Goal: Task Accomplishment & Management: Complete application form

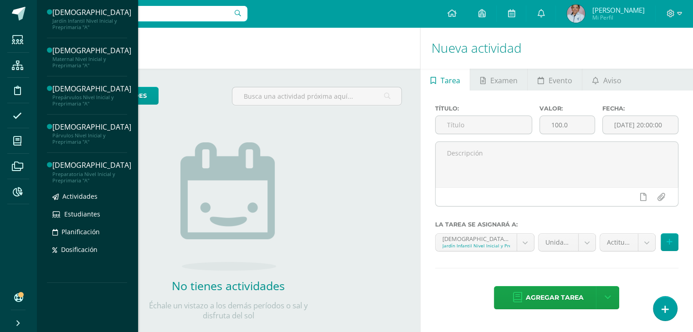
click at [71, 166] on div "[DEMOGRAPHIC_DATA]" at bounding box center [91, 165] width 79 height 10
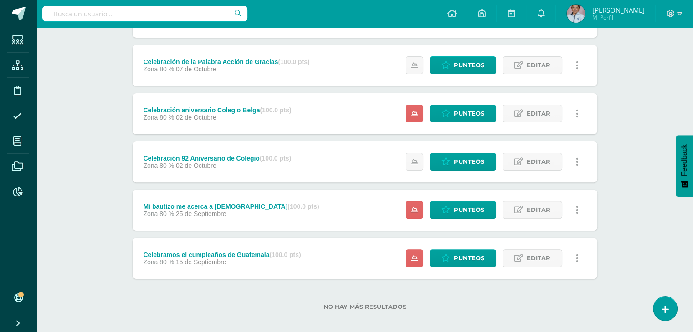
scroll to position [259, 0]
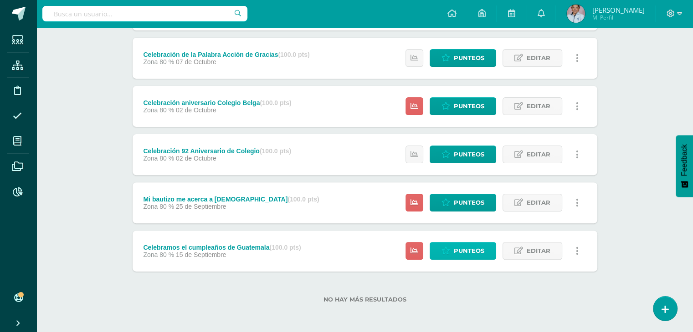
click at [455, 252] on span "Punteos" at bounding box center [469, 251] width 31 height 17
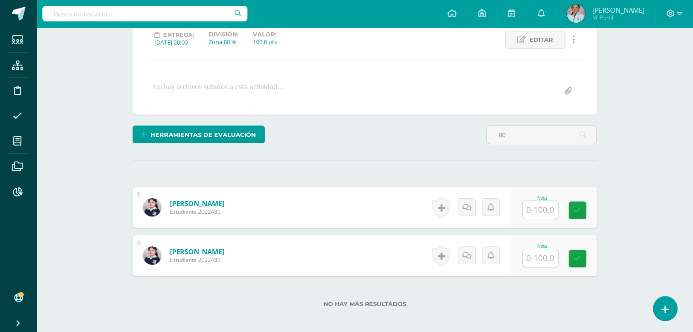
scroll to position [177, 0]
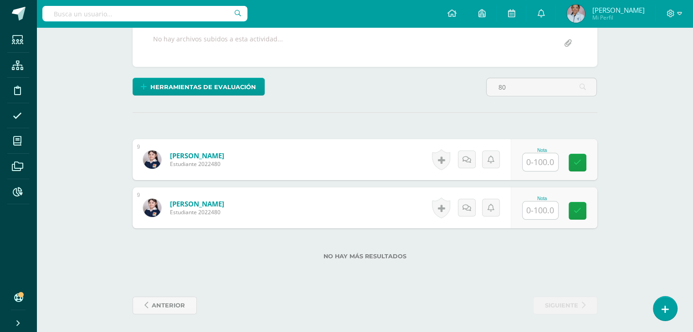
type input "8"
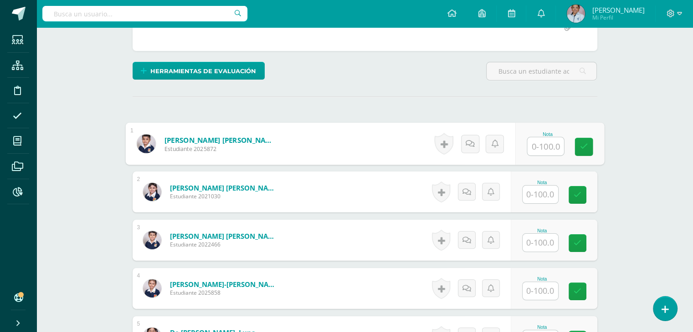
click at [542, 144] on input "text" at bounding box center [545, 147] width 36 height 18
type input "80"
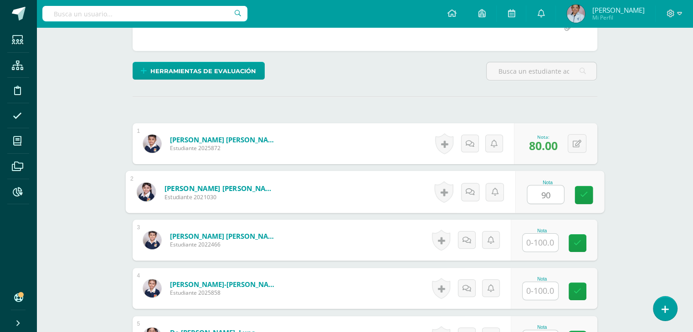
type input "90"
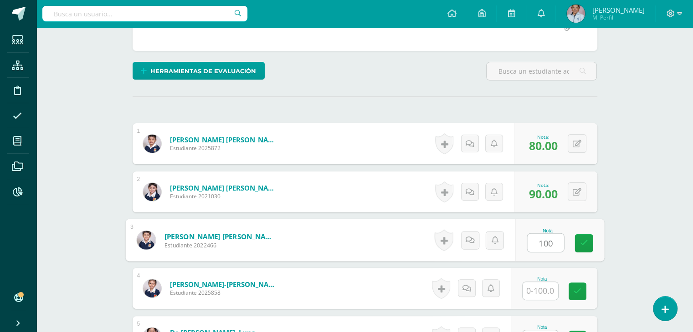
type input "100"
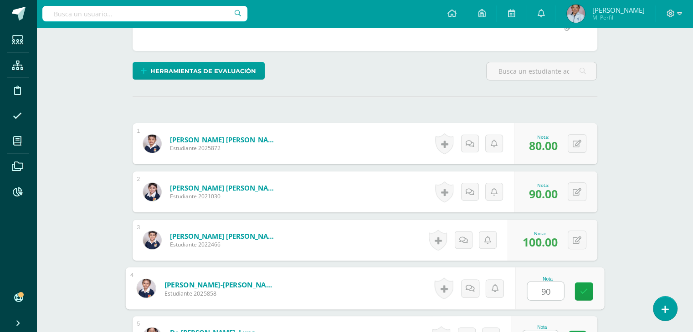
type input "90"
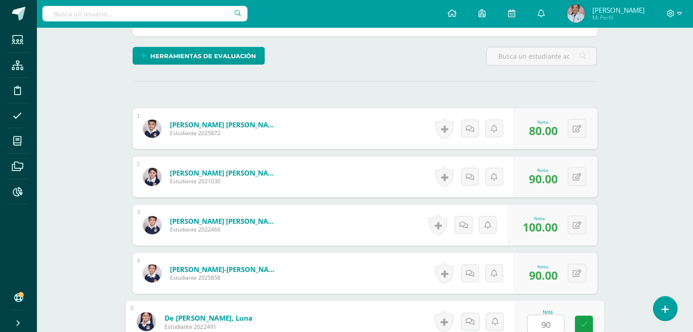
type input "90"
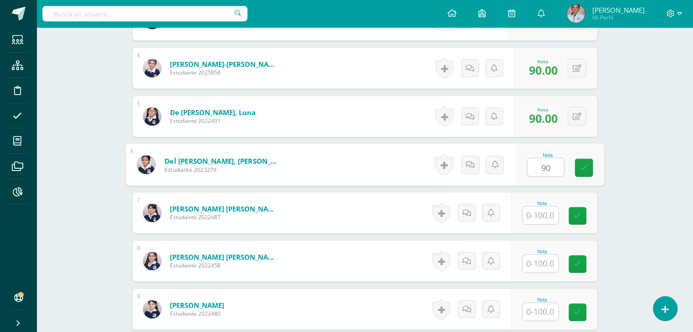
type input "90"
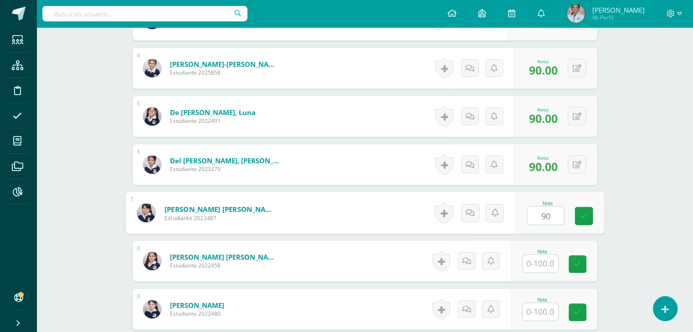
type input "90"
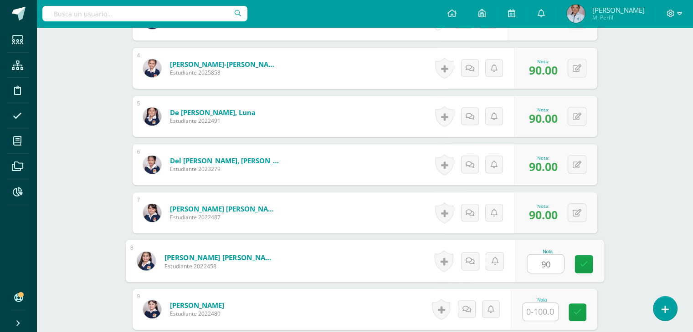
type input "90"
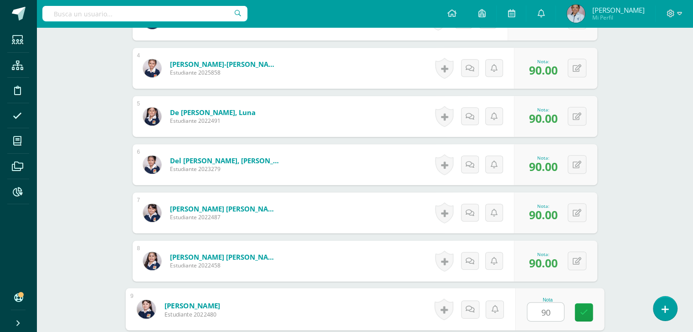
type input "90"
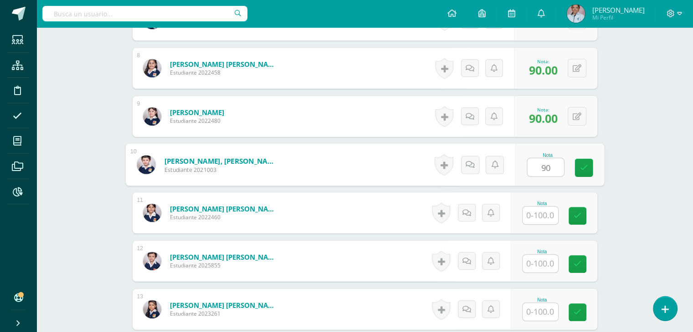
type input "90"
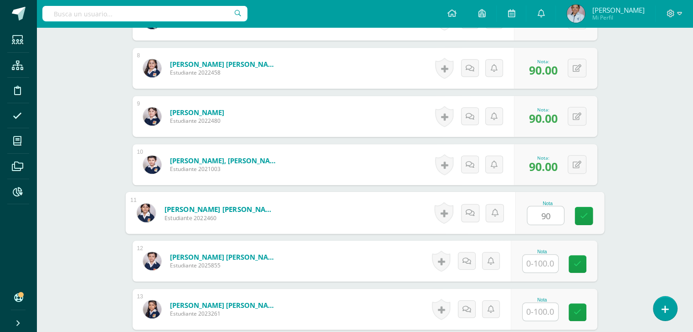
type input "90"
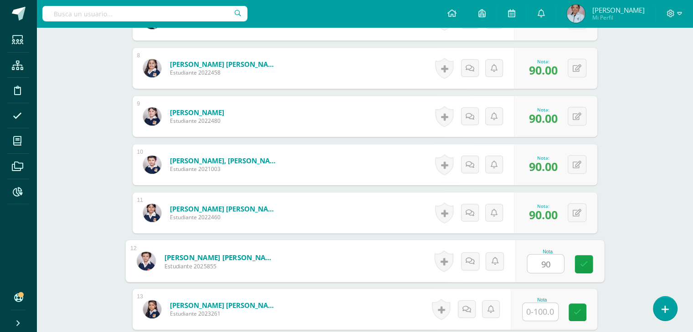
type input "90"
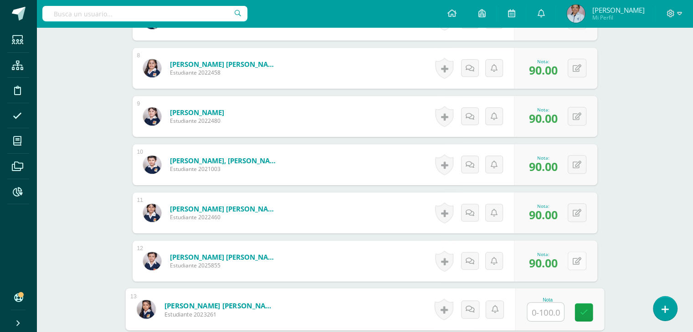
click at [577, 261] on button at bounding box center [576, 261] width 19 height 19
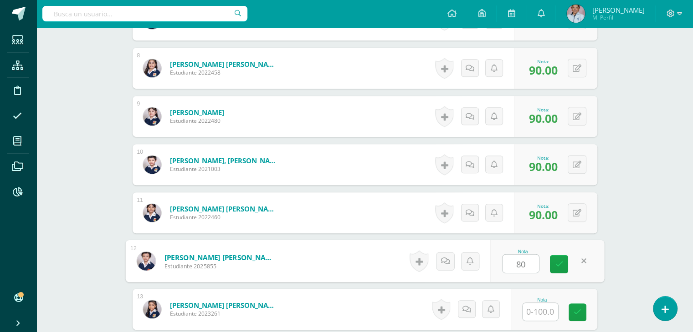
type input "80"
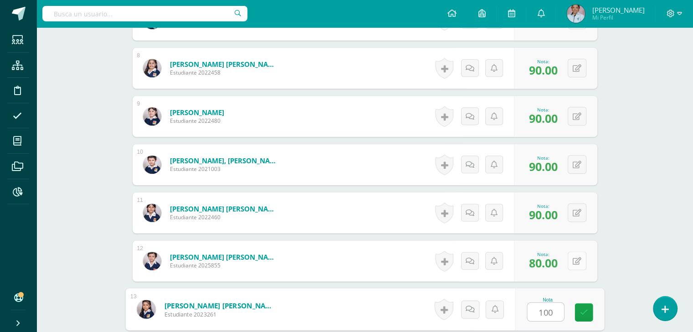
type input "100"
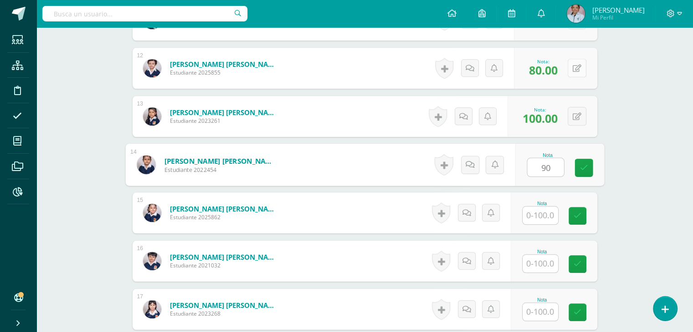
type input "90"
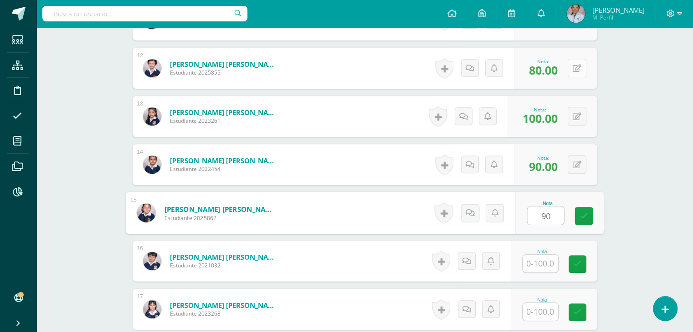
type input "90"
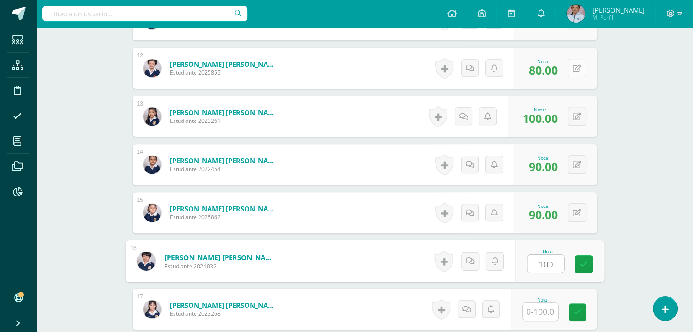
type input "100"
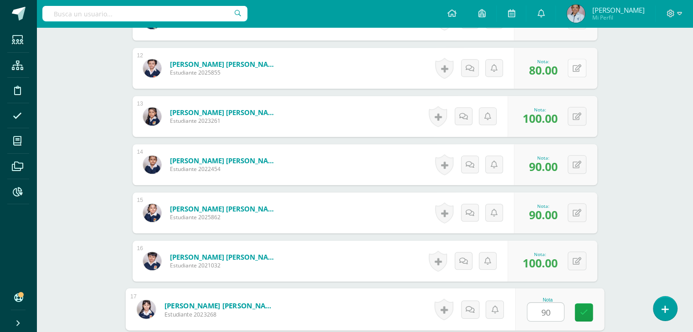
type input "90"
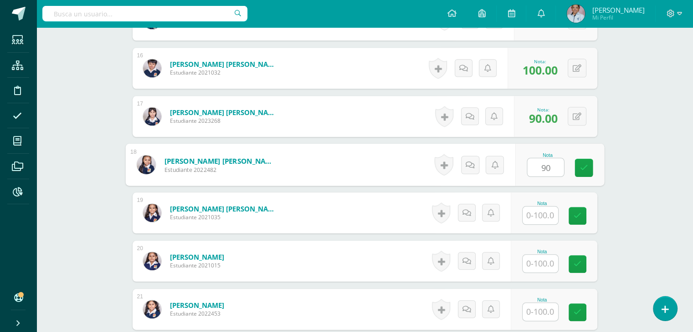
type input "90"
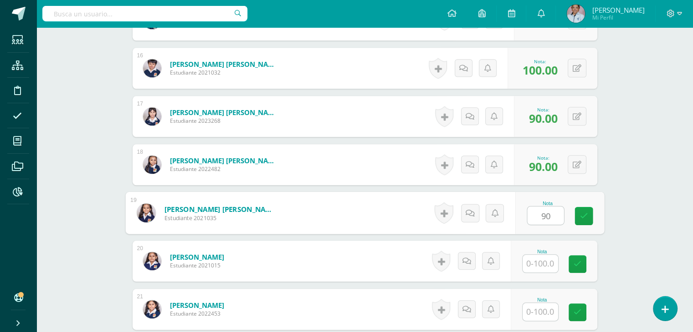
type input "90"
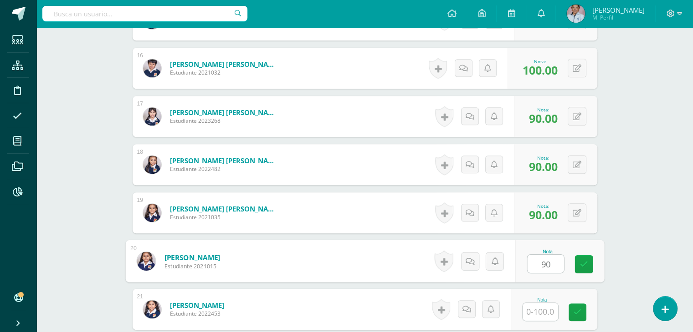
type input "90"
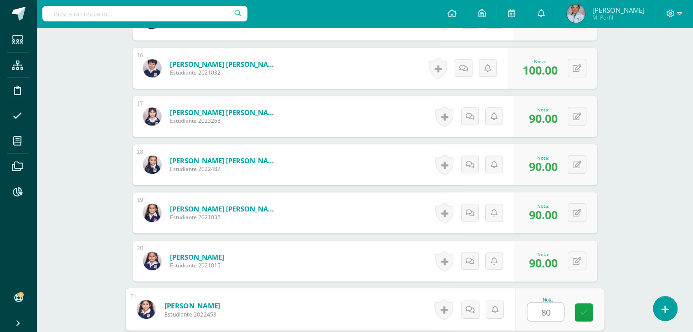
type input "80"
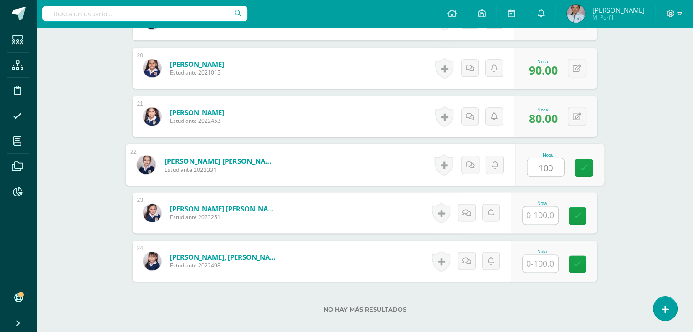
type input "100"
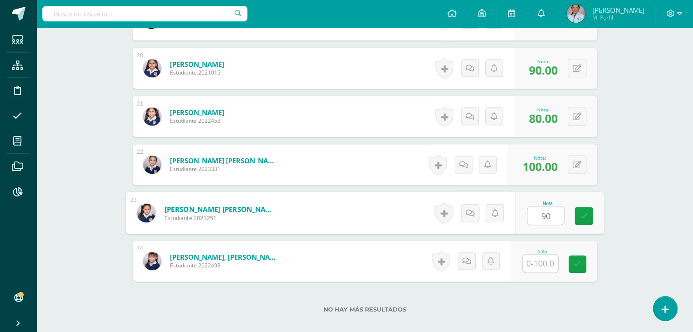
type input "90"
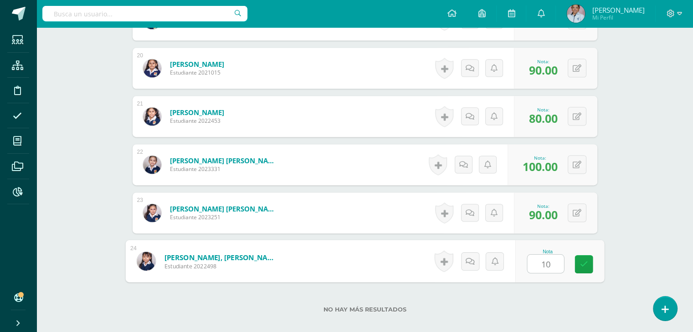
type input "100"
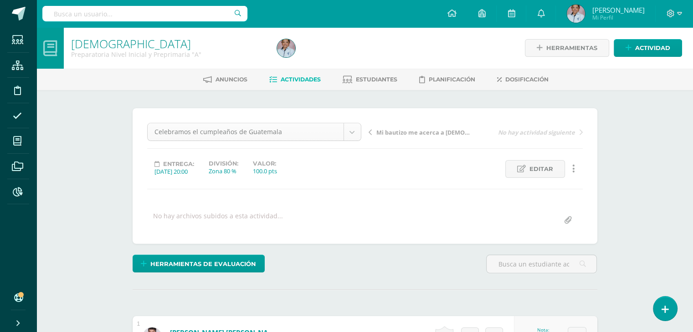
scroll to position [54, 0]
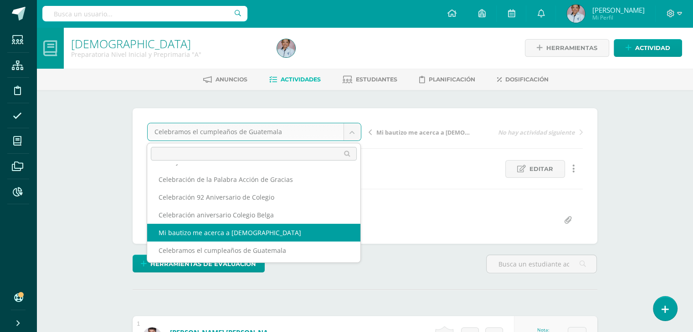
select select "/dashboard/teacher/grade-activity/130986/"
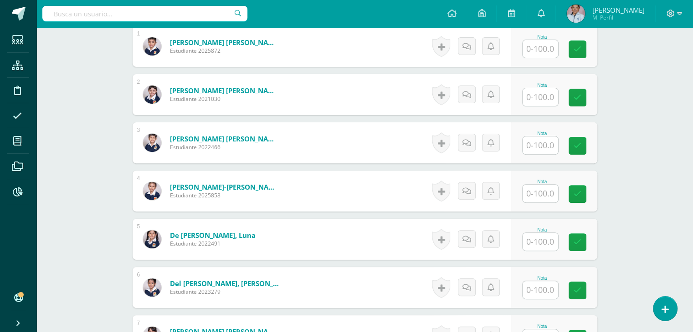
scroll to position [291, 0]
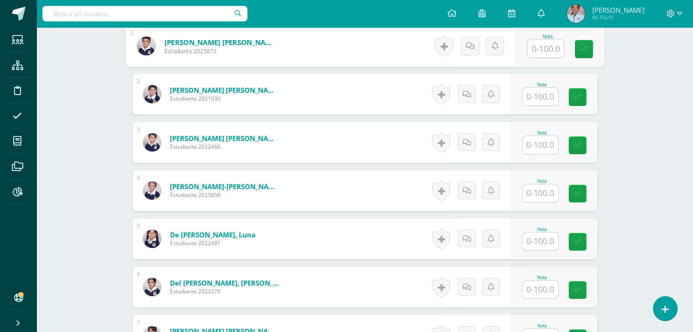
click at [538, 45] on input "text" at bounding box center [545, 49] width 36 height 18
type input "80"
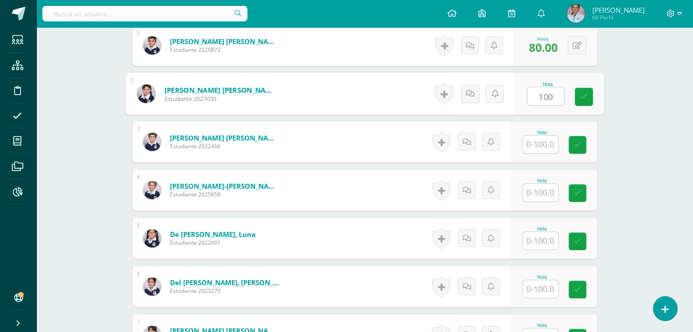
type input "100"
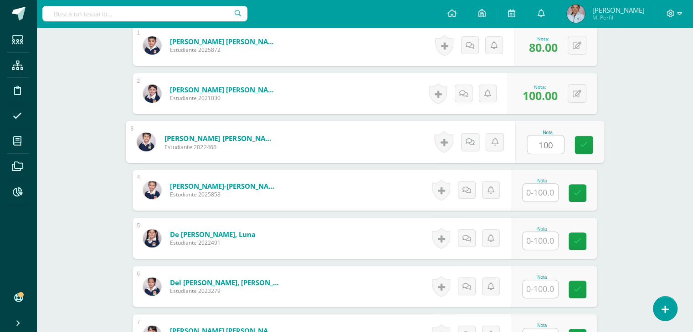
type input "100"
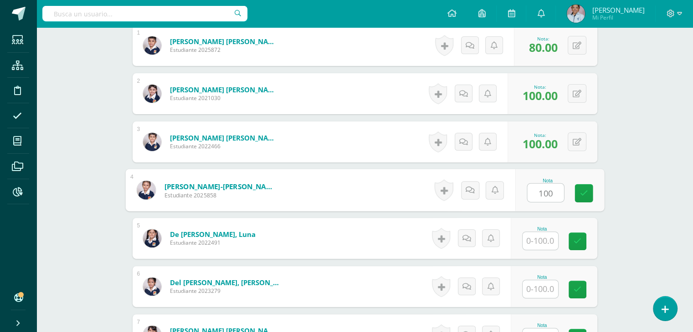
type input "100"
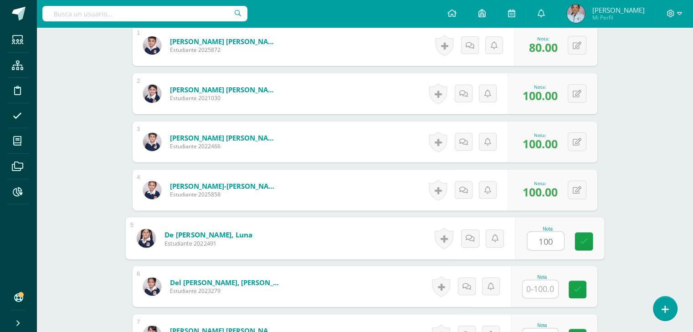
type input "100"
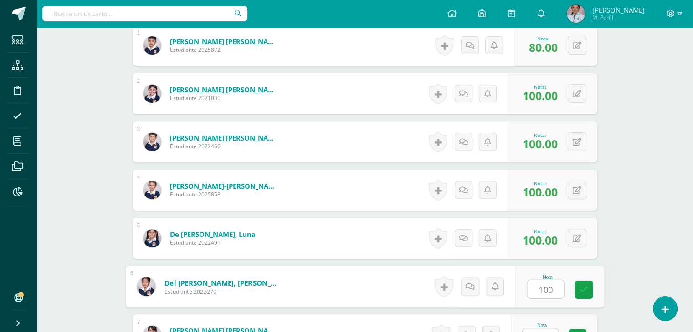
type input "100"
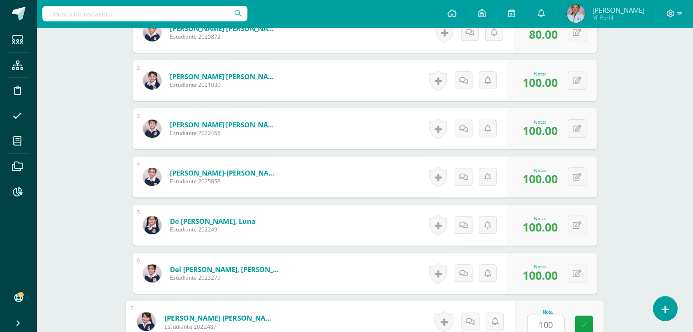
type input "100"
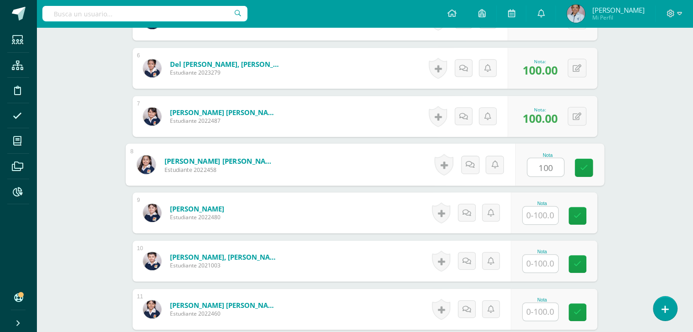
type input "100"
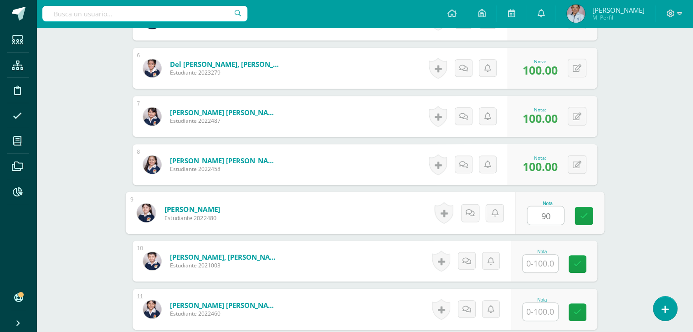
type input "90"
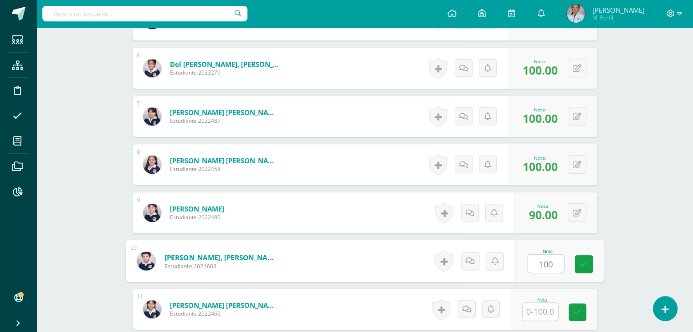
type input "100"
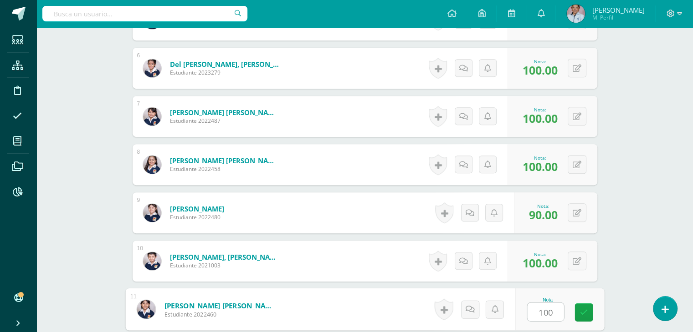
type input "100"
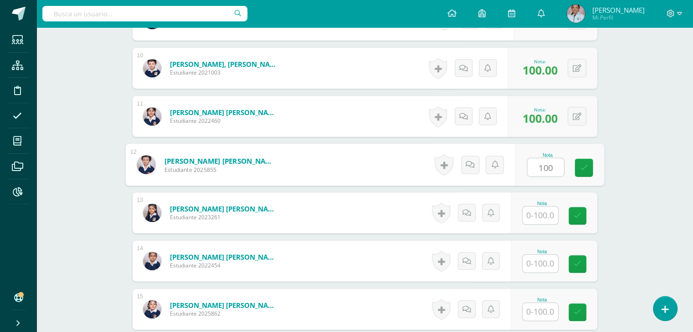
type input "100"
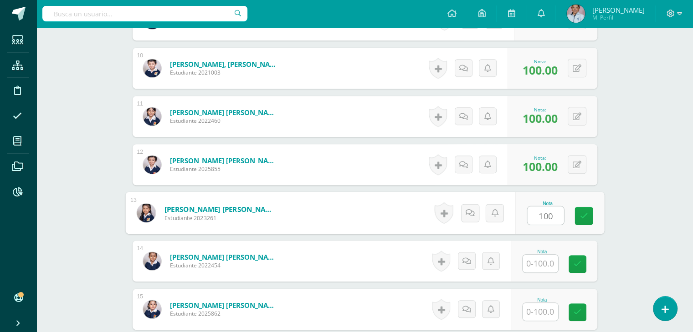
type input "100"
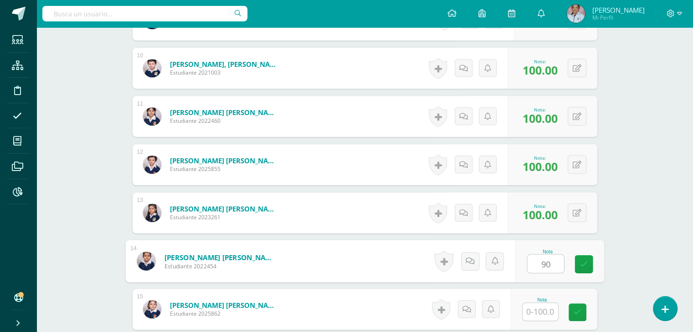
type input "90"
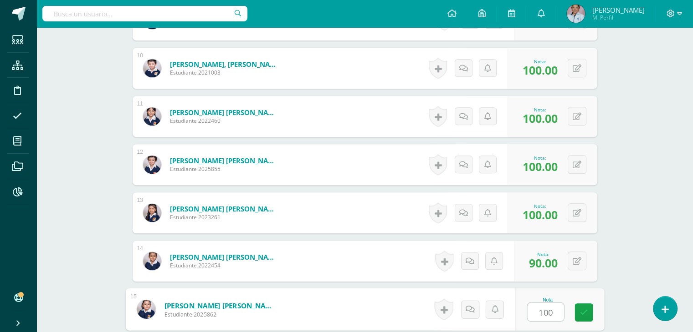
type input "100"
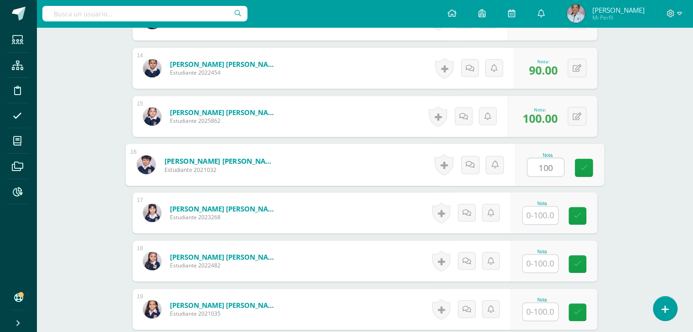
type input "100"
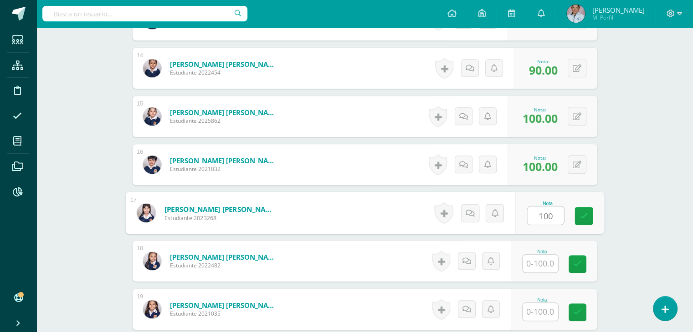
type input "100"
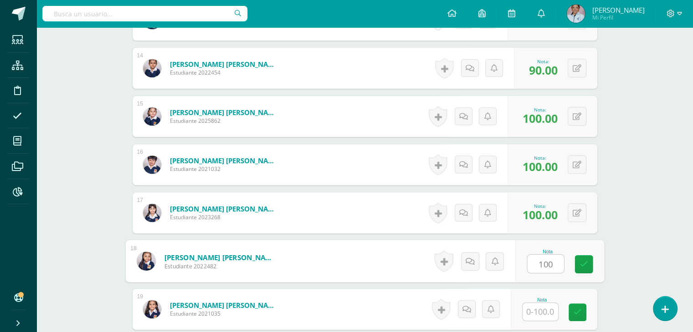
type input "100"
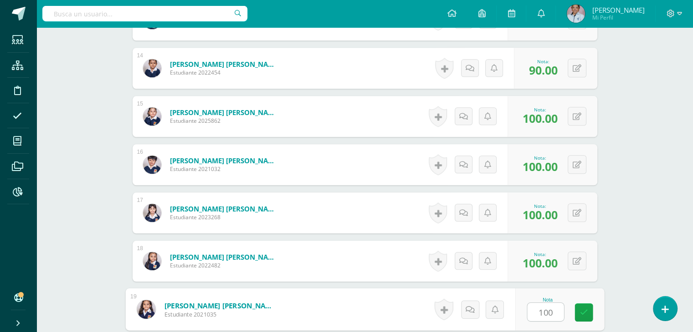
type input "100"
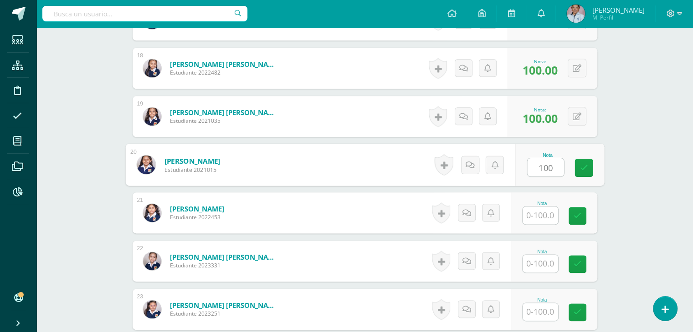
type input "100"
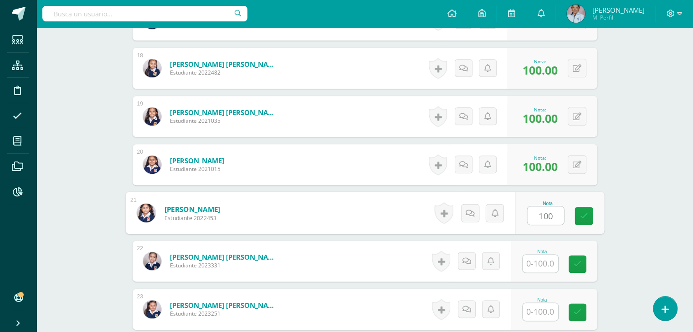
type input "100"
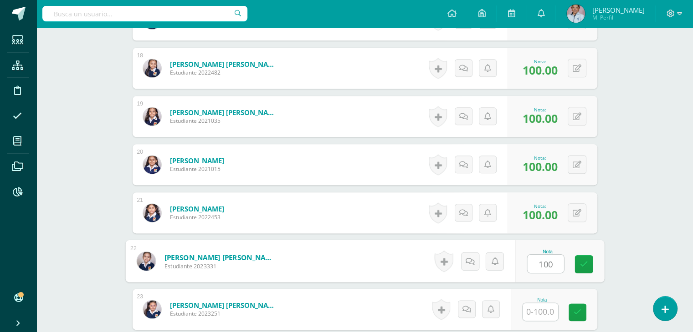
type input "100"
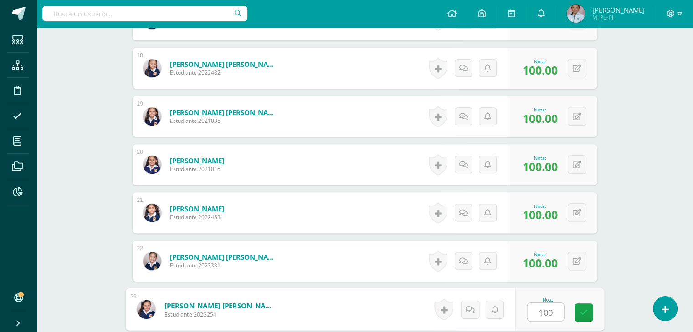
type input "100"
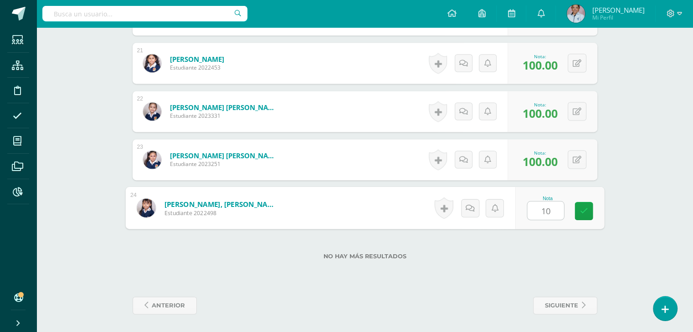
type input "100"
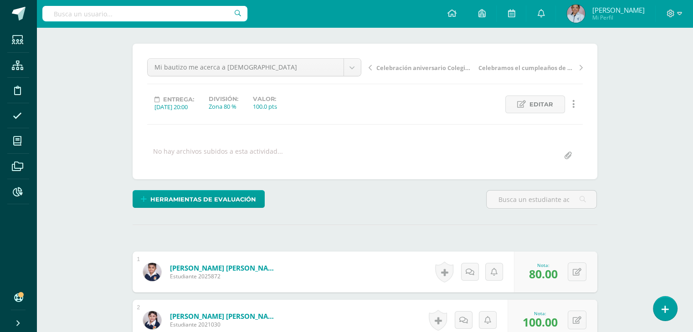
scroll to position [0, 0]
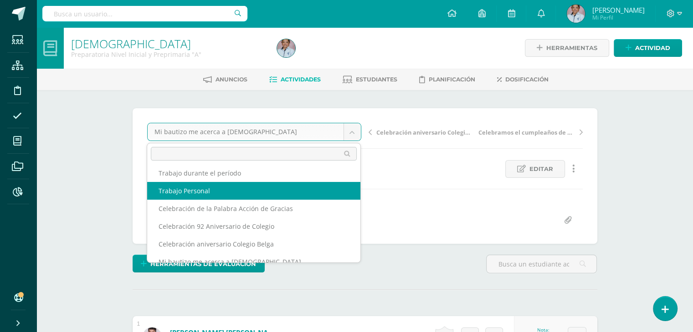
select select "/dashboard/teacher/grade-activity/130983/"
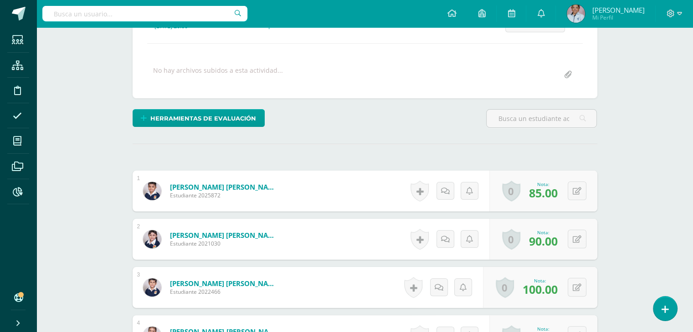
scroll to position [155, 0]
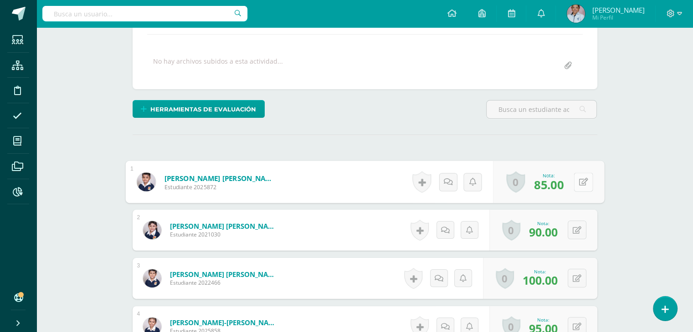
click at [578, 180] on icon at bounding box center [582, 182] width 9 height 8
type input "80"
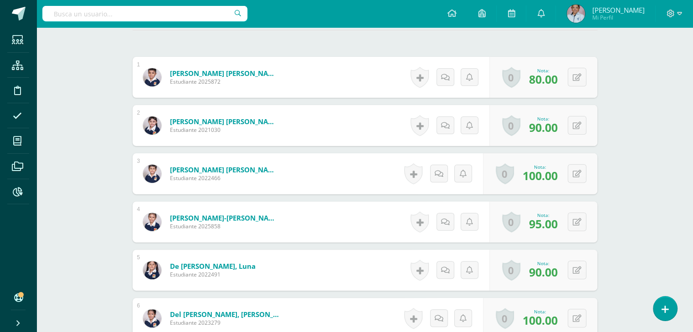
scroll to position [261, 0]
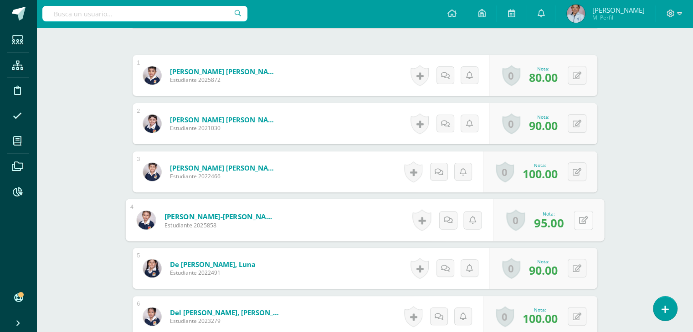
click at [576, 220] on button at bounding box center [582, 220] width 19 height 19
type input "90"
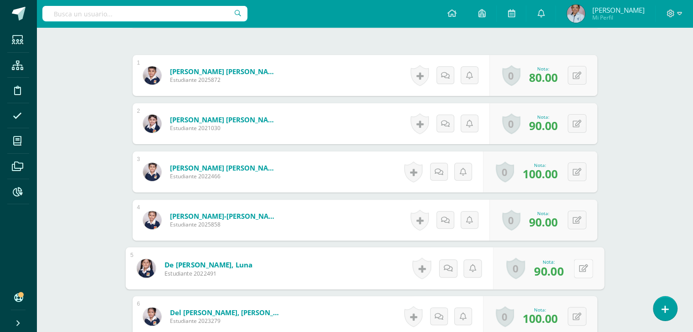
click at [574, 267] on button at bounding box center [582, 268] width 19 height 19
type input "80"
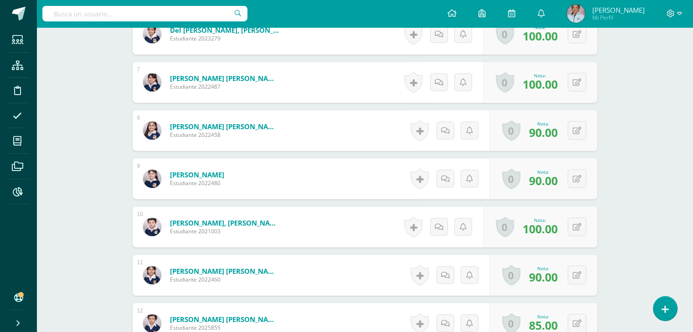
scroll to position [548, 0]
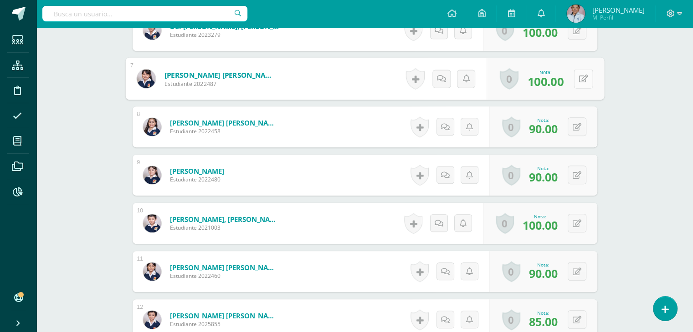
click at [575, 77] on button at bounding box center [582, 78] width 19 height 19
type input "90"
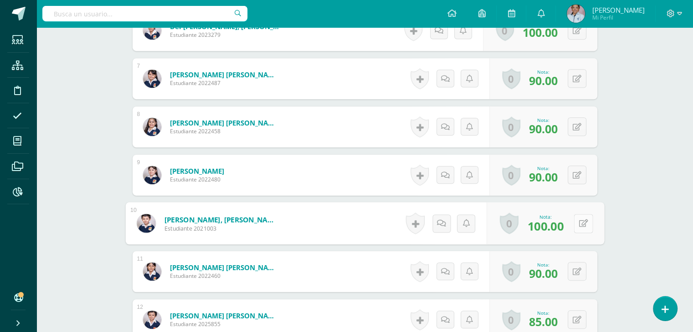
click at [576, 221] on button at bounding box center [582, 223] width 19 height 19
type input "90"
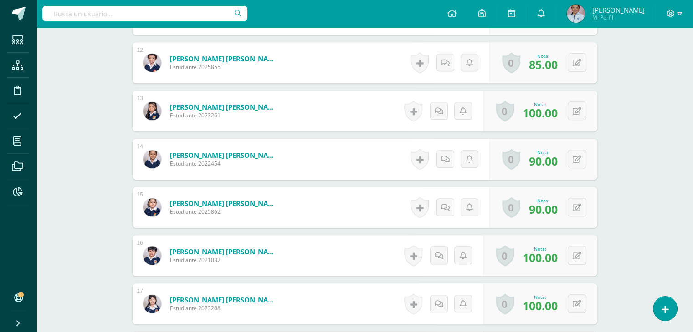
scroll to position [814, 0]
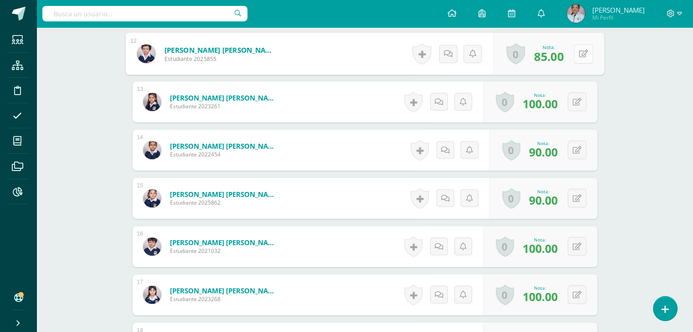
click at [576, 51] on button at bounding box center [582, 53] width 19 height 19
type input "80"
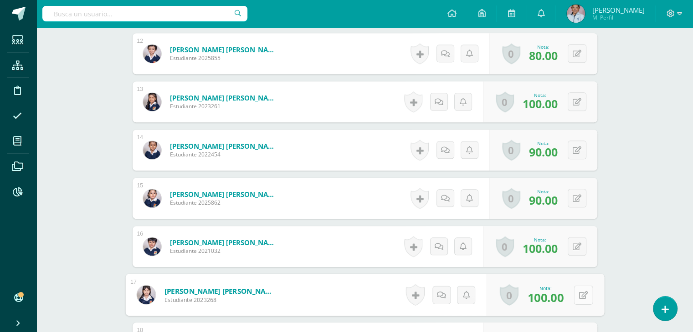
click at [578, 295] on icon at bounding box center [582, 295] width 9 height 8
type input "90"
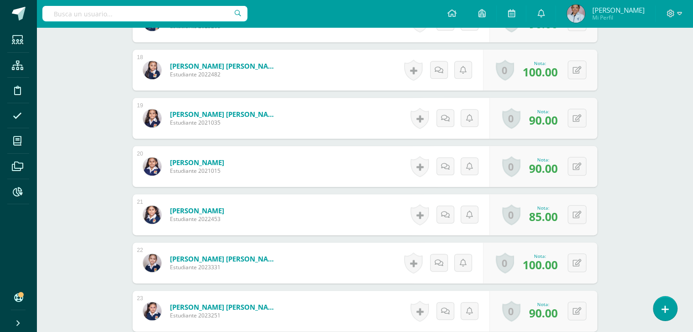
scroll to position [1091, 0]
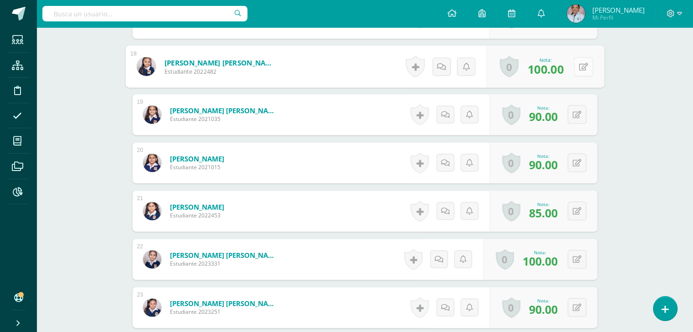
click at [579, 63] on icon at bounding box center [582, 66] width 9 height 8
type input "90"
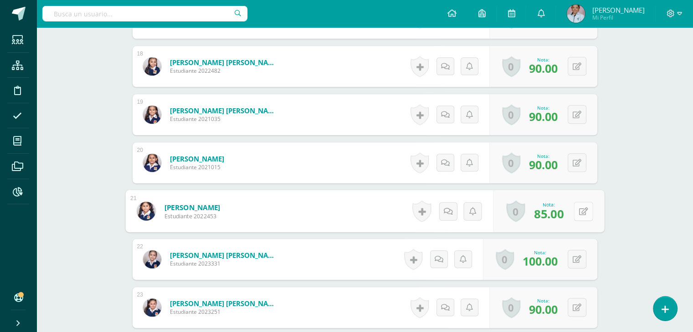
click at [574, 207] on button at bounding box center [582, 211] width 19 height 19
type input "80"
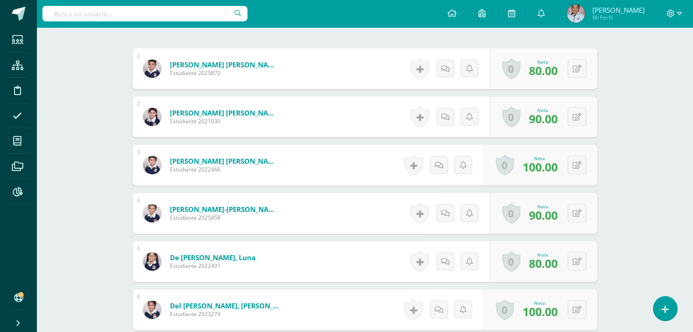
scroll to position [0, 0]
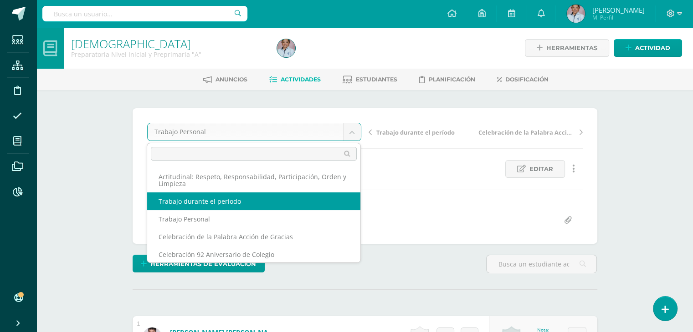
select select "/dashboard/teacher/grade-activity/130982/"
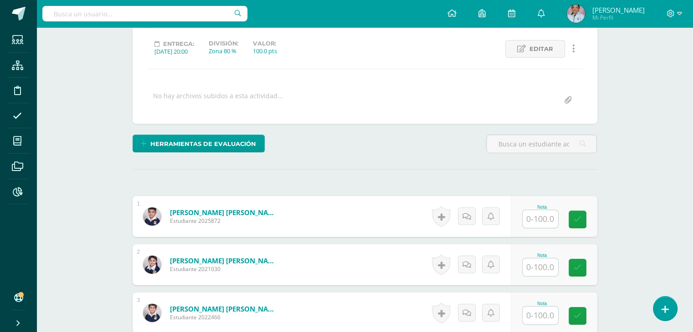
scroll to position [121, 0]
click at [543, 215] on input "text" at bounding box center [540, 219] width 36 height 18
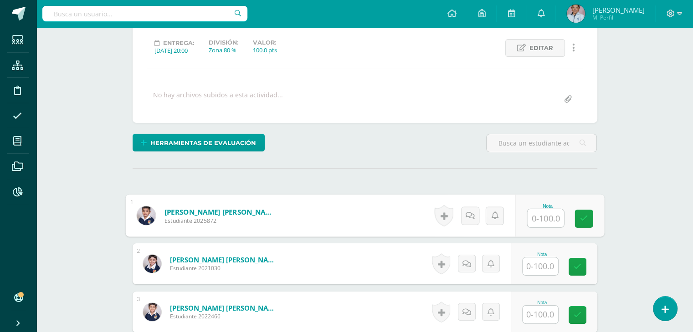
scroll to position [122, 0]
type input "80"
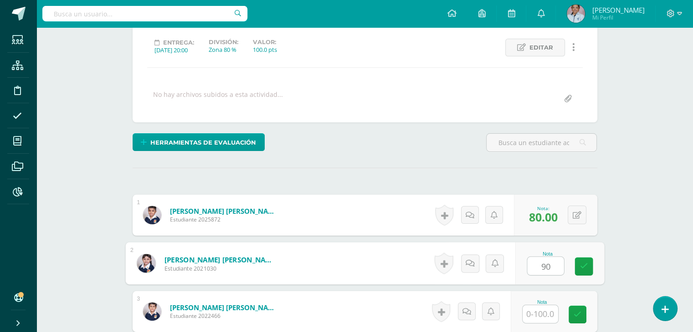
type input "90"
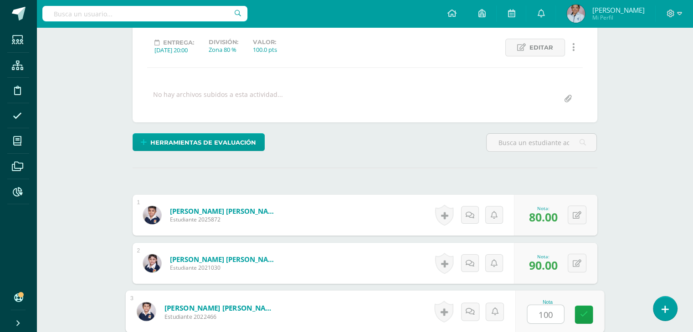
type input "100"
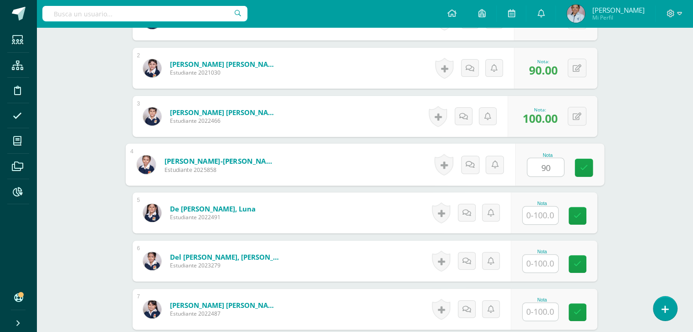
type input "90"
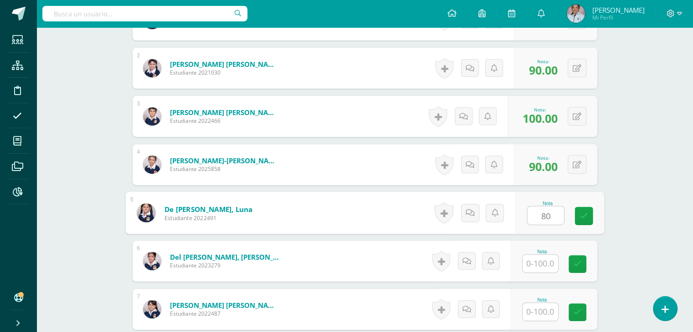
type input "80"
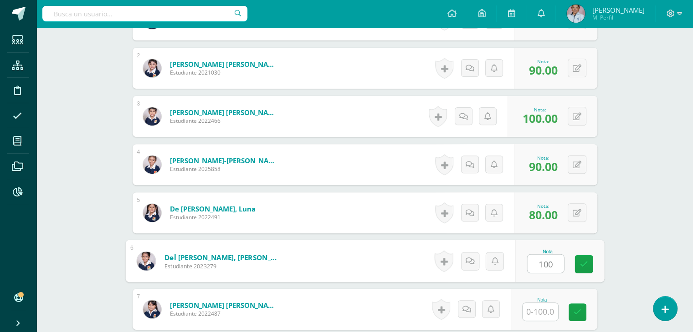
type input "100"
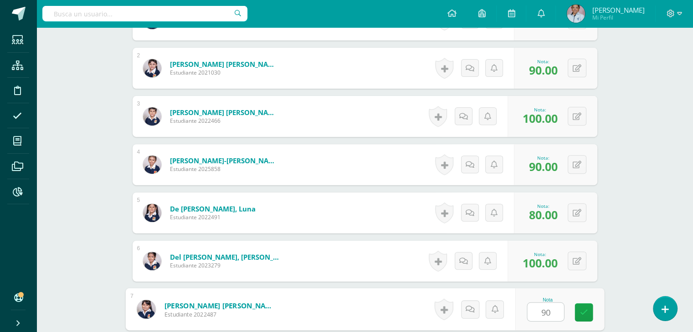
type input "90"
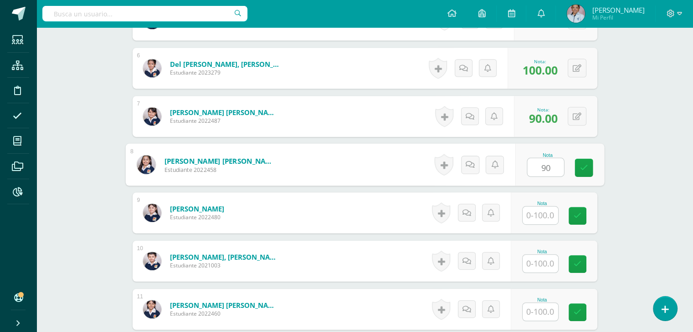
type input "90"
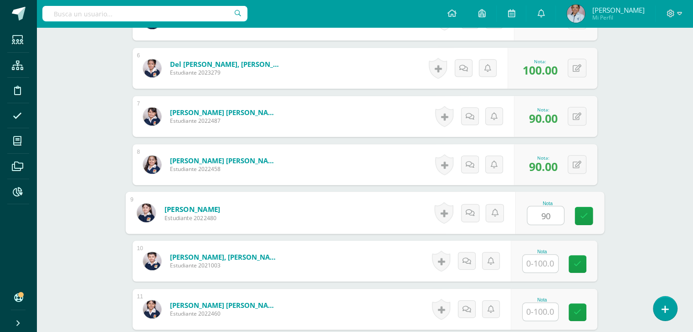
type input "90"
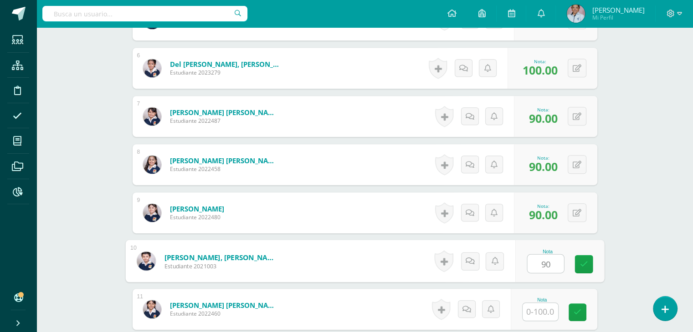
type input "90"
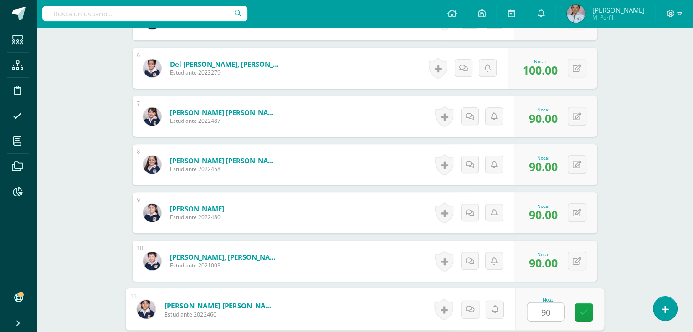
type input "90"
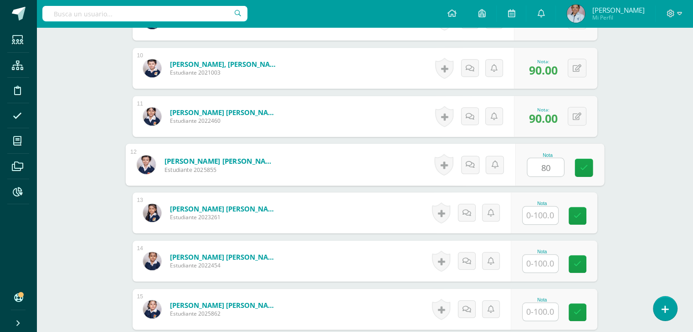
type input "80"
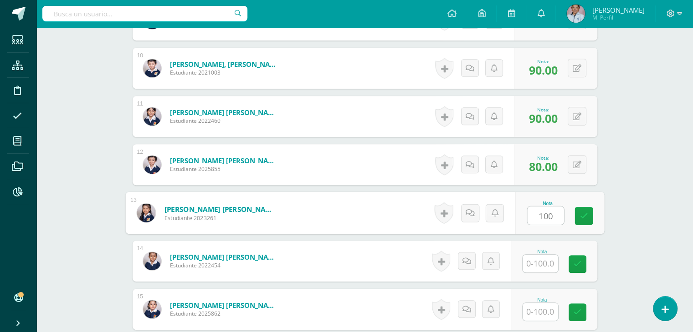
type input "100"
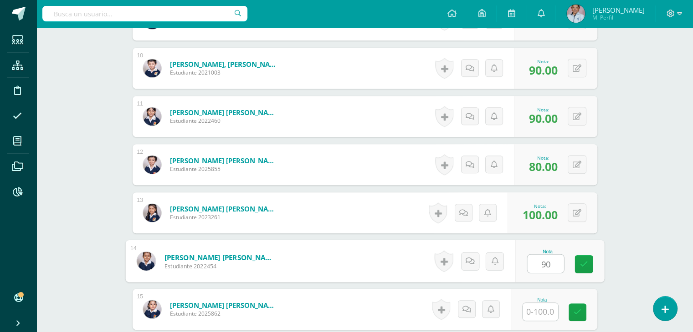
type input "90"
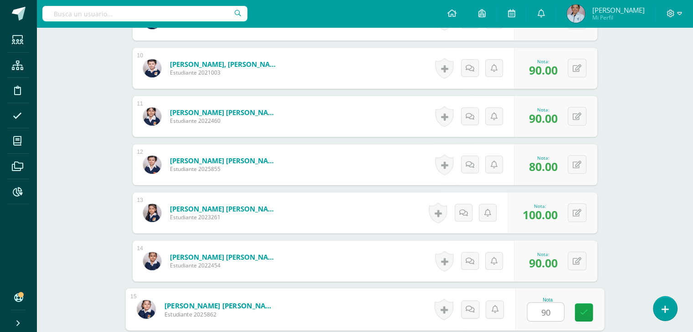
type input "90"
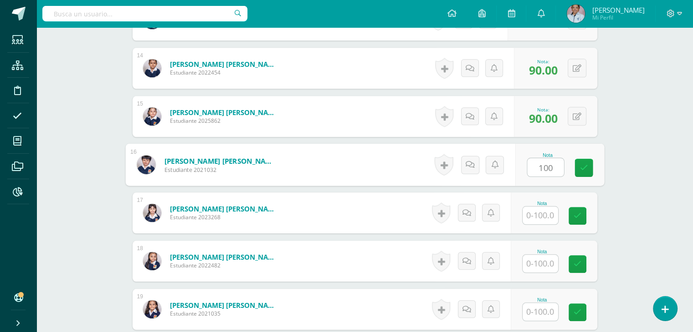
type input "100"
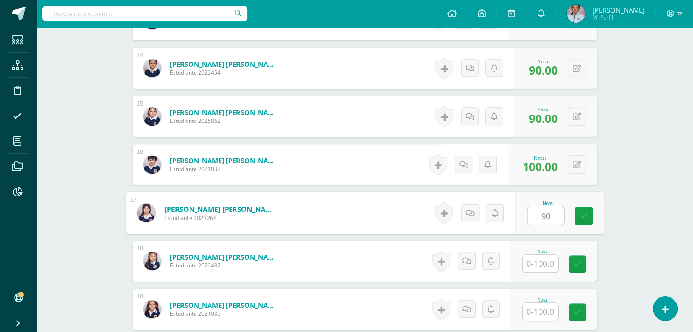
type input "90"
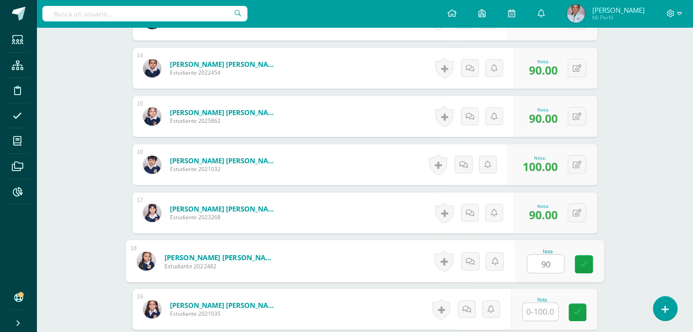
type input "90"
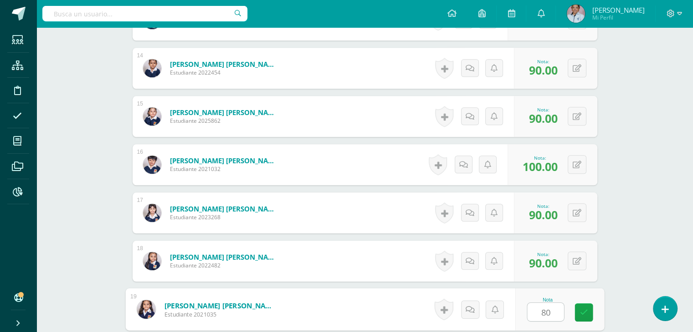
type input "80"
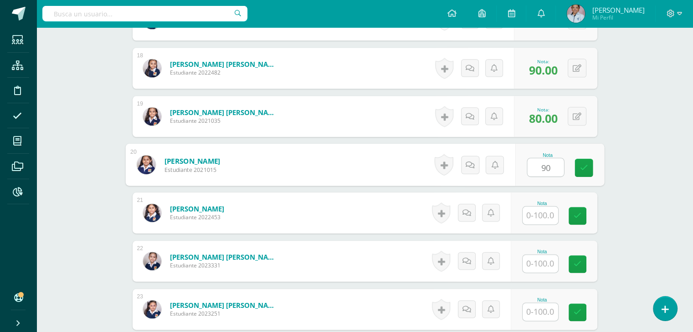
type input "90"
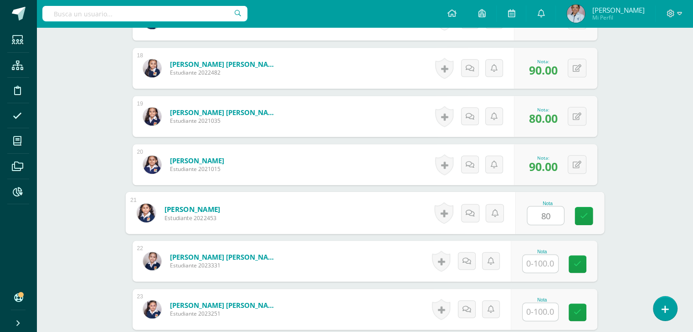
type input "80"
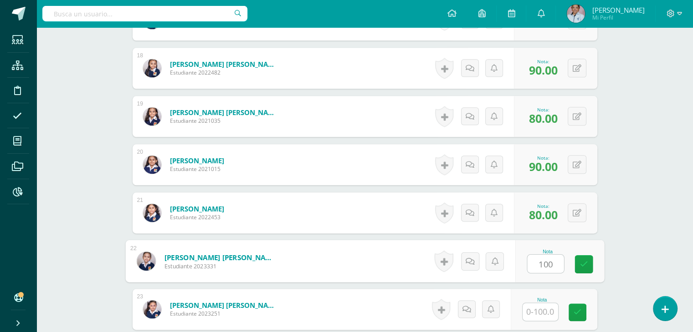
type input "100"
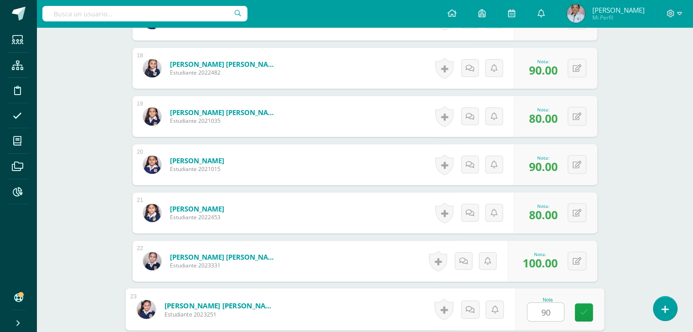
type input "90"
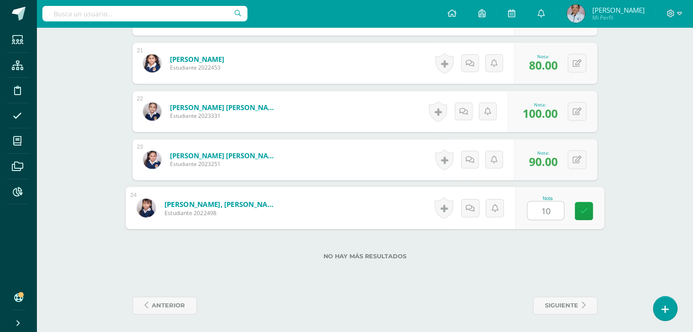
type input "100"
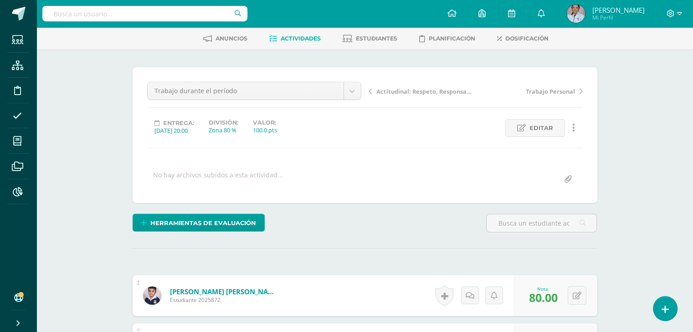
scroll to position [0, 0]
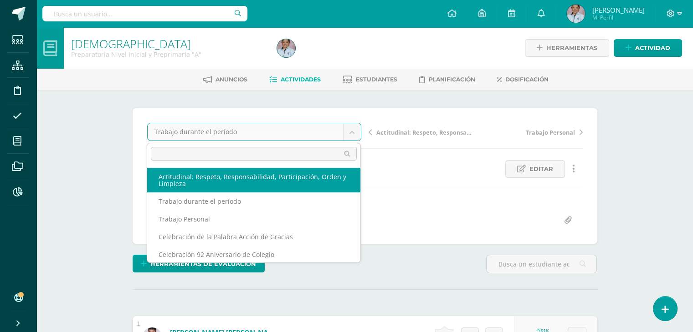
select select "/dashboard/teacher/grade-activity/130981/"
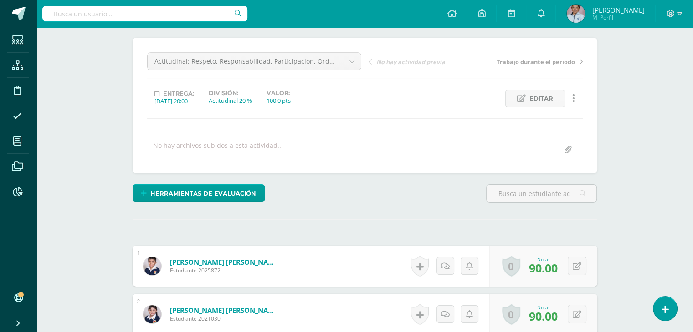
scroll to position [71, 0]
click at [577, 264] on button at bounding box center [582, 265] width 19 height 19
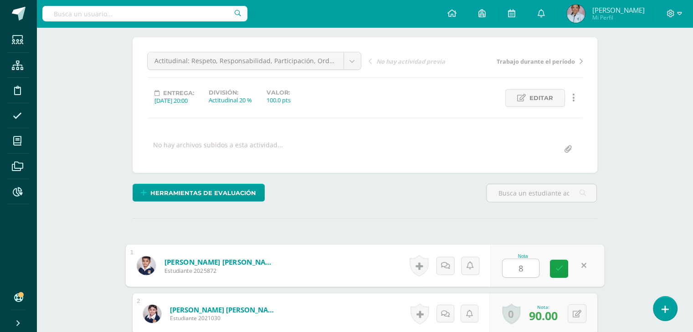
type input "80"
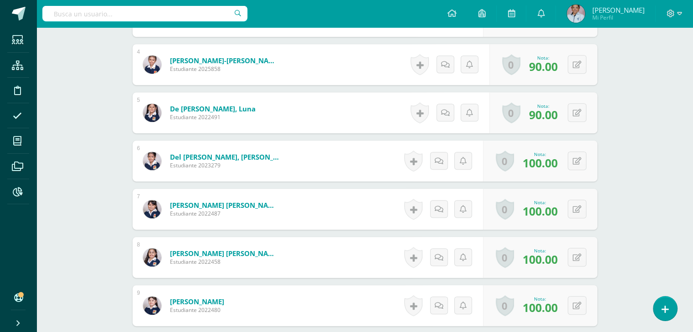
scroll to position [415, 0]
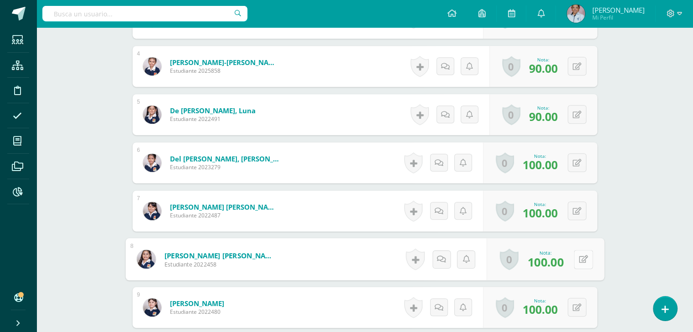
click at [576, 257] on button at bounding box center [582, 259] width 19 height 19
type input "90"
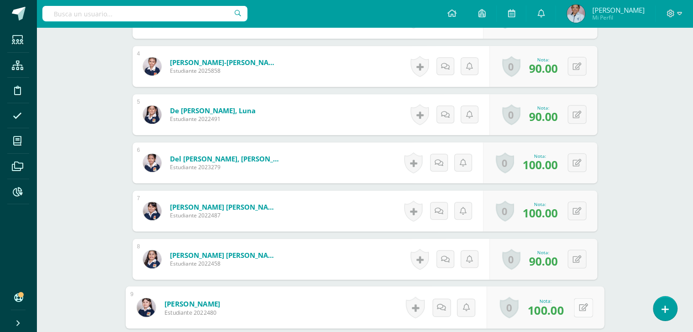
click at [572, 305] on div "0 [GEOGRAPHIC_DATA] Logros obtenidos Aún no hay logros agregados Nota: 100.00" at bounding box center [545, 308] width 118 height 42
click at [573, 298] on button at bounding box center [582, 307] width 19 height 19
click at [523, 314] on input "100.00" at bounding box center [520, 310] width 36 height 18
click at [521, 308] on input "10000" at bounding box center [520, 310] width 36 height 18
type input "90.00"
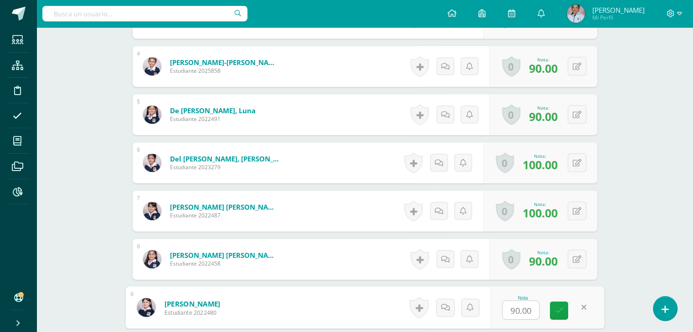
click at [531, 308] on input "90.00" at bounding box center [520, 310] width 36 height 18
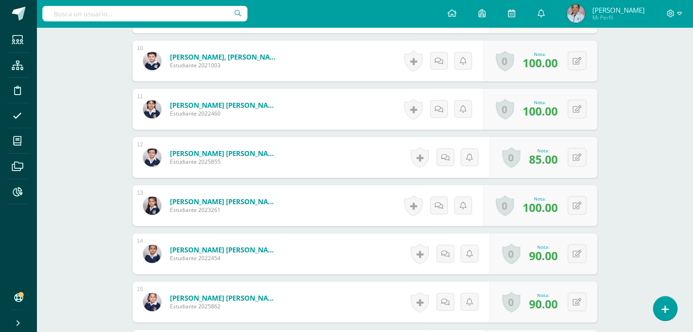
scroll to position [714, 0]
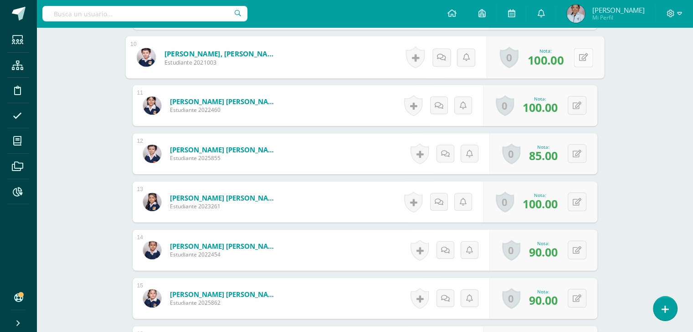
click at [575, 58] on button at bounding box center [582, 57] width 19 height 19
type input "90"
click at [575, 58] on button at bounding box center [576, 57] width 19 height 19
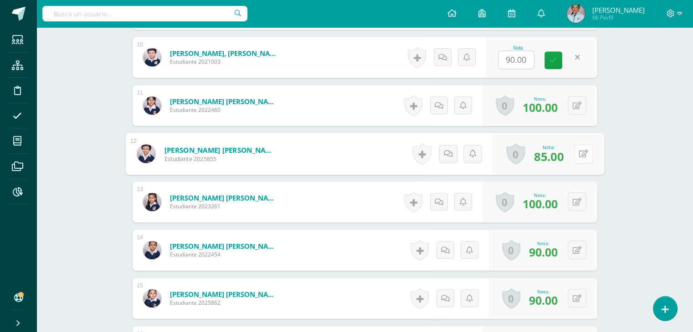
click at [576, 155] on button at bounding box center [582, 153] width 19 height 19
type input "80"
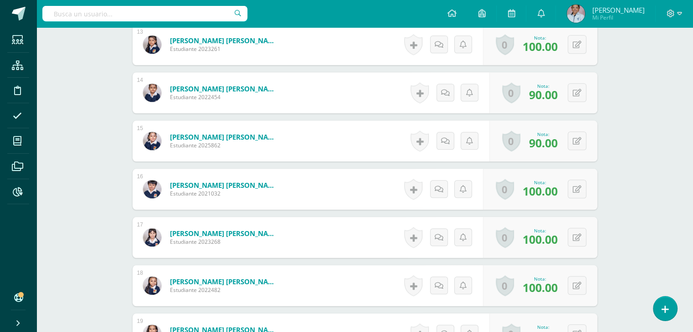
scroll to position [879, 0]
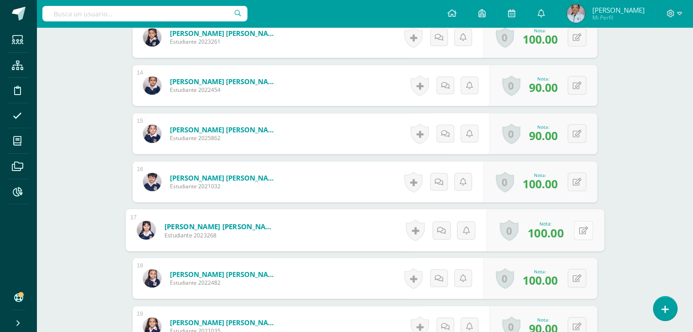
click at [574, 229] on button at bounding box center [582, 230] width 19 height 19
type input "90"
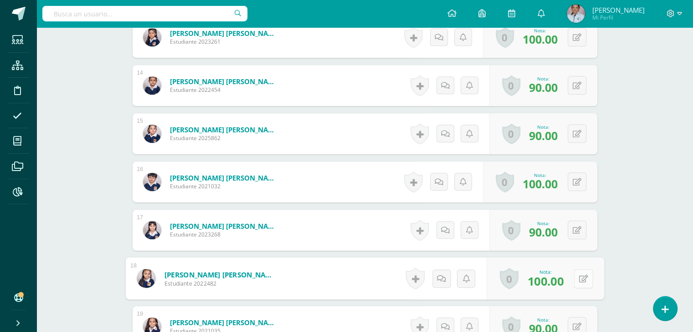
click at [574, 277] on button at bounding box center [582, 278] width 19 height 19
type input "90"
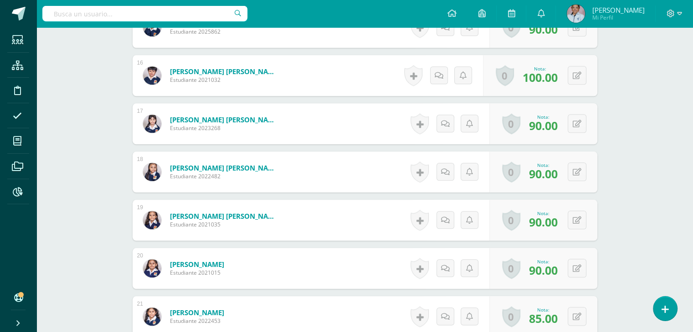
scroll to position [1053, 0]
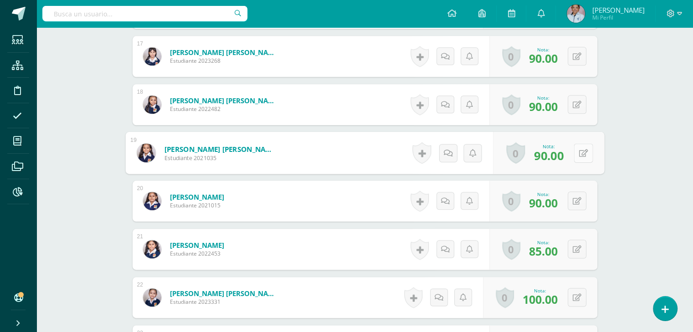
click at [576, 152] on button at bounding box center [582, 152] width 19 height 19
type input "80"
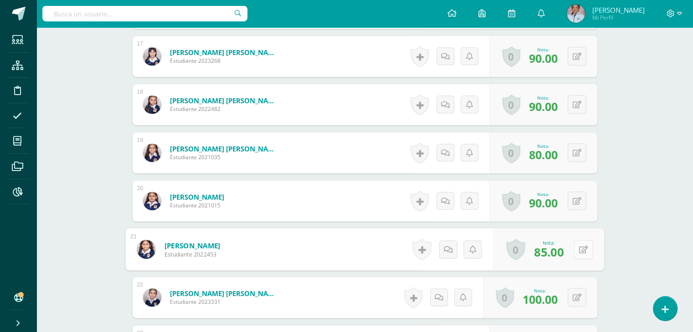
click at [575, 249] on button at bounding box center [582, 249] width 19 height 19
type input "80"
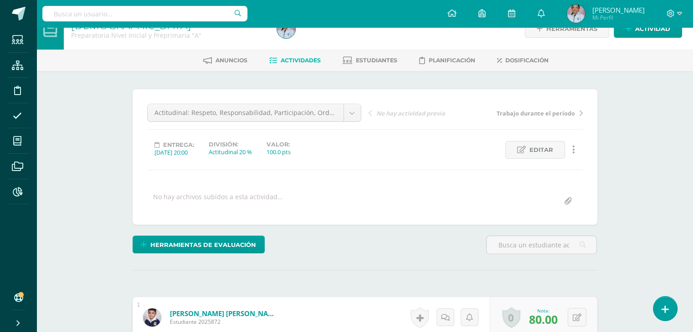
scroll to position [0, 0]
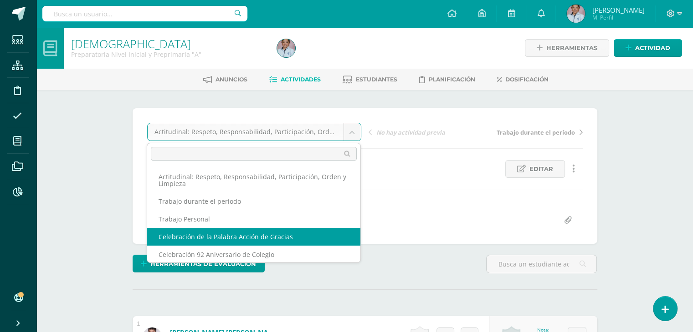
select select "/dashboard/teacher/grade-activity/129705/"
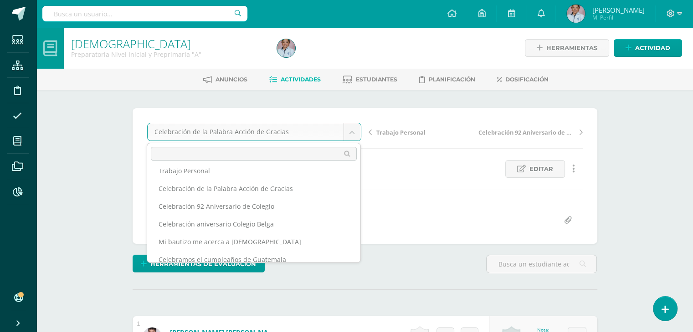
scroll to position [57, 0]
